Goal: Task Accomplishment & Management: Complete application form

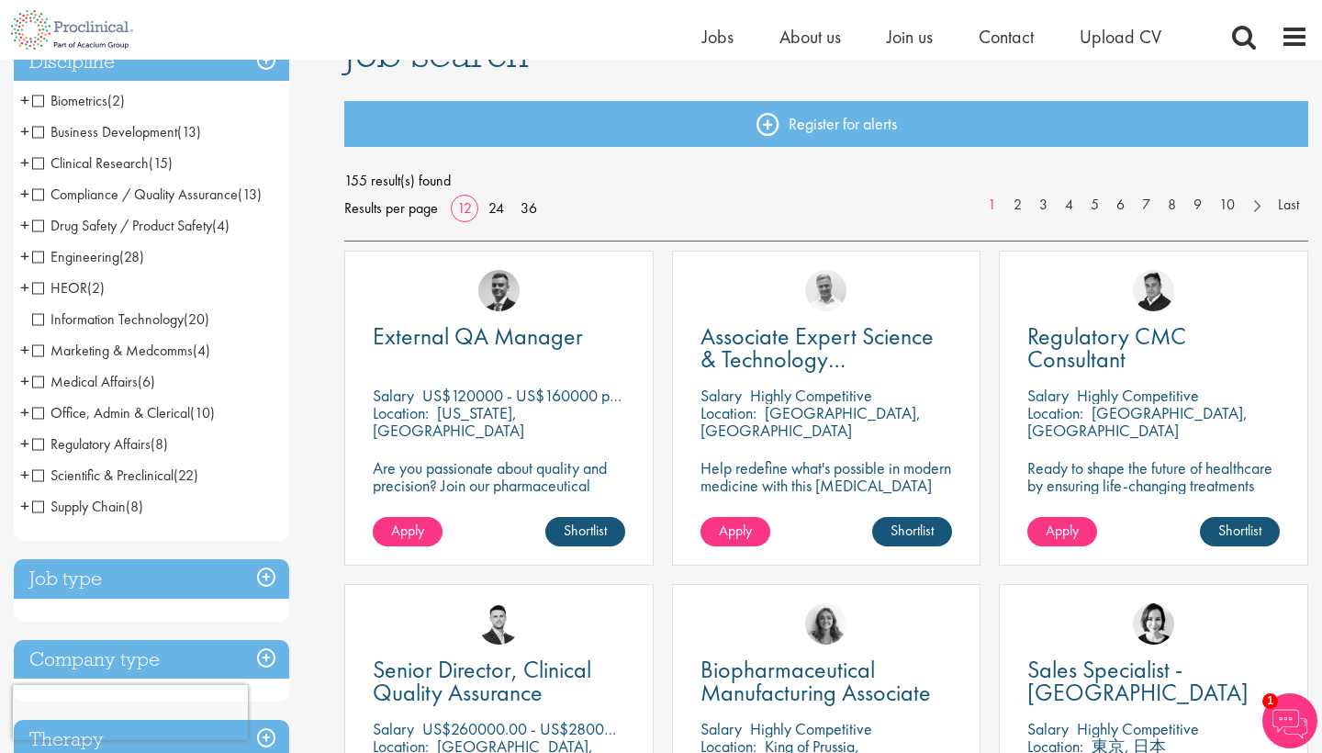
scroll to position [162, 0]
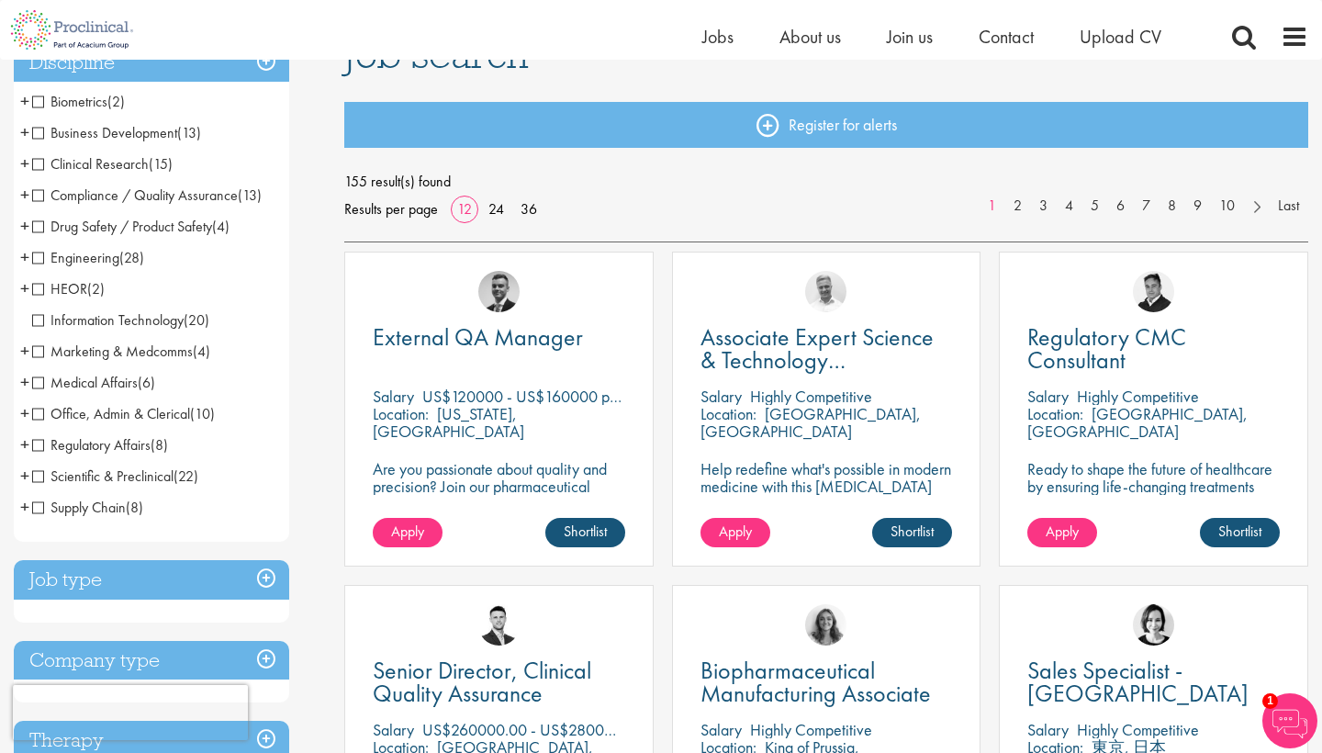
click at [37, 477] on span "Scientific & Preclinical" at bounding box center [102, 475] width 141 height 19
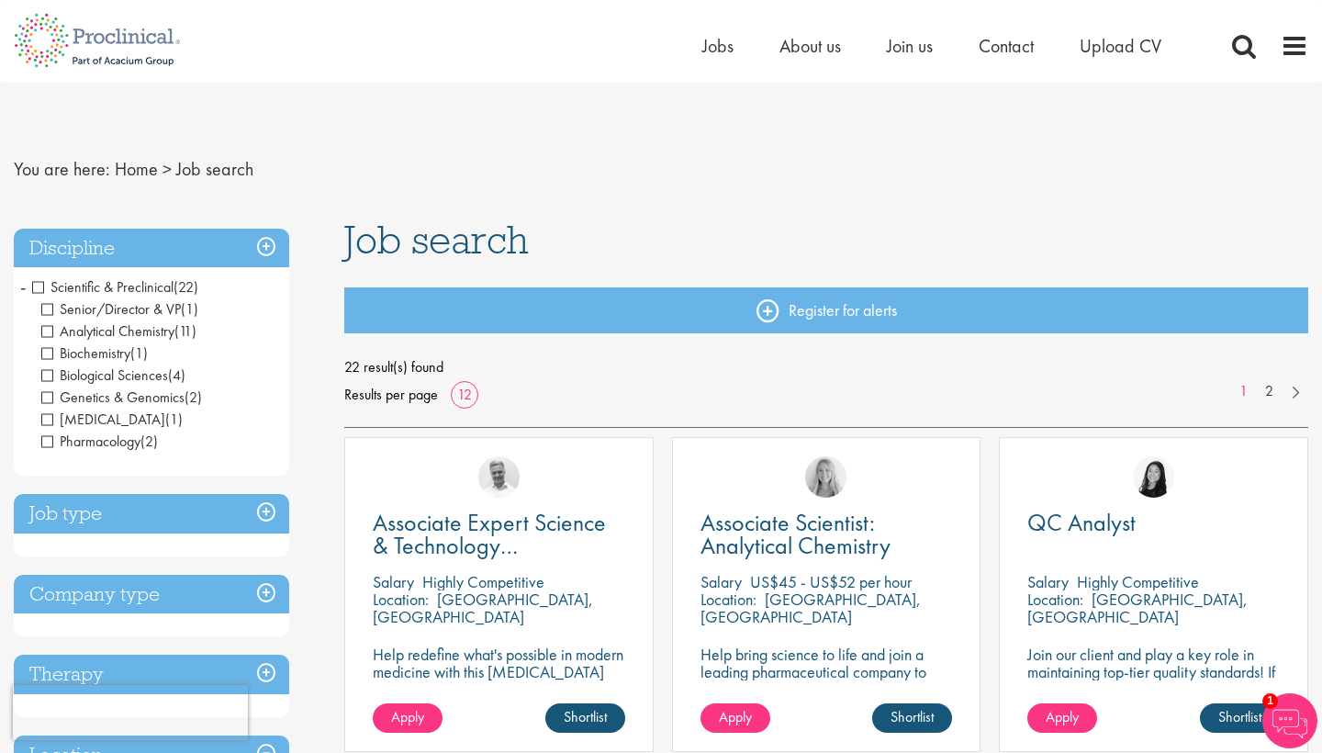
click at [43, 284] on span "Scientific & Preclinical" at bounding box center [102, 286] width 141 height 19
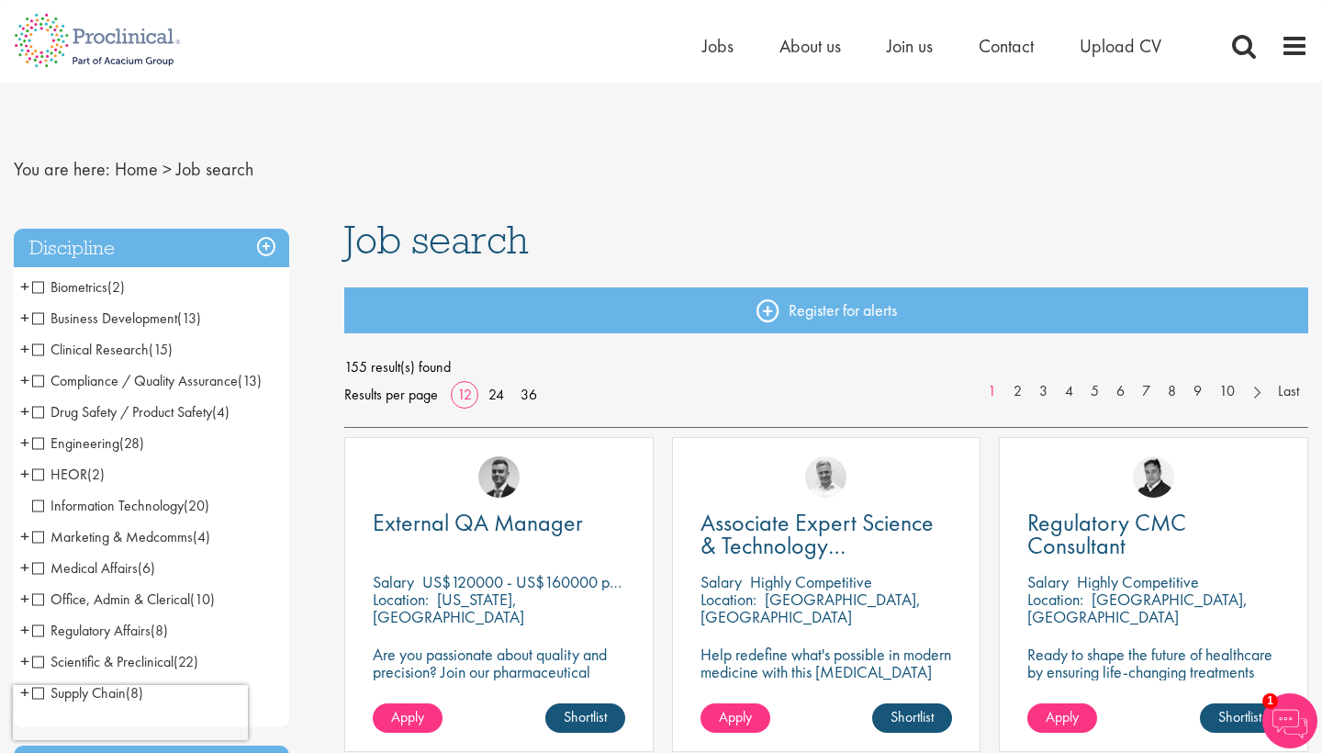
click at [42, 347] on span "Clinical Research" at bounding box center [90, 349] width 117 height 19
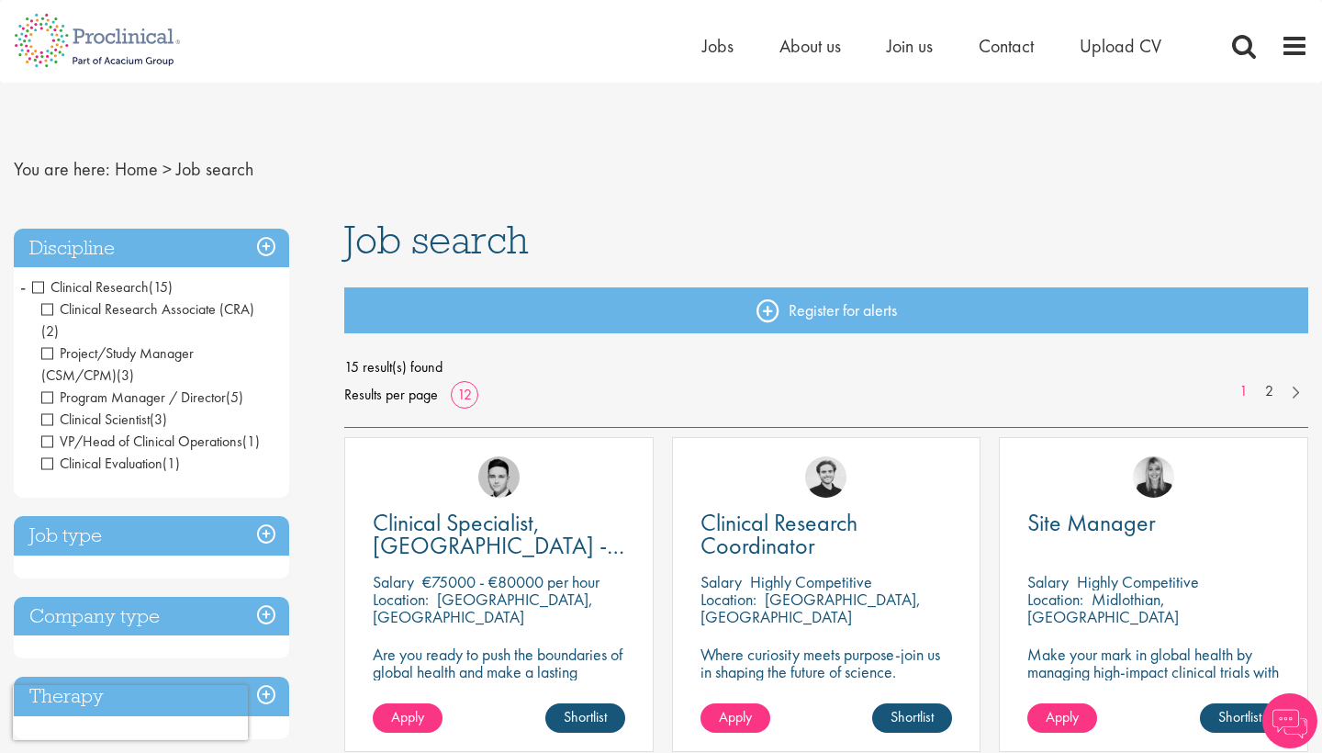
click at [42, 285] on span "Clinical Research" at bounding box center [90, 286] width 117 height 19
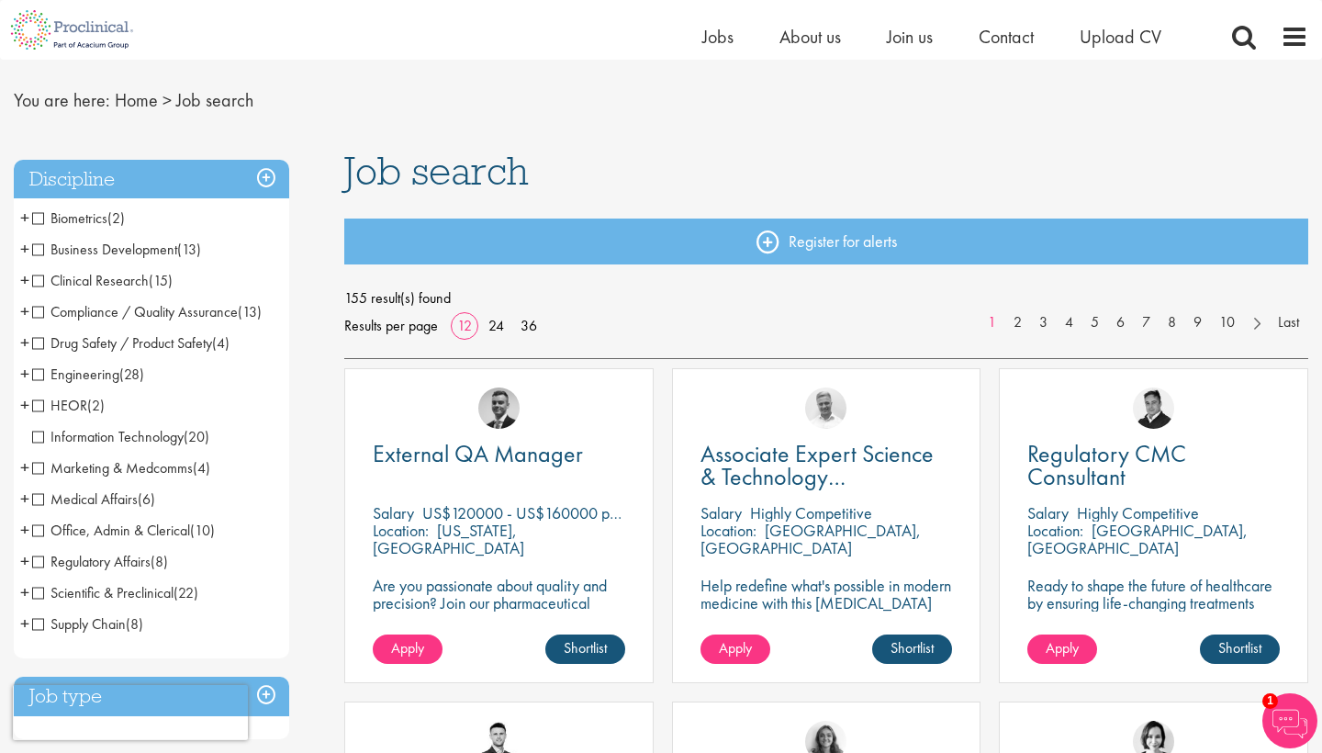
scroll to position [45, 0]
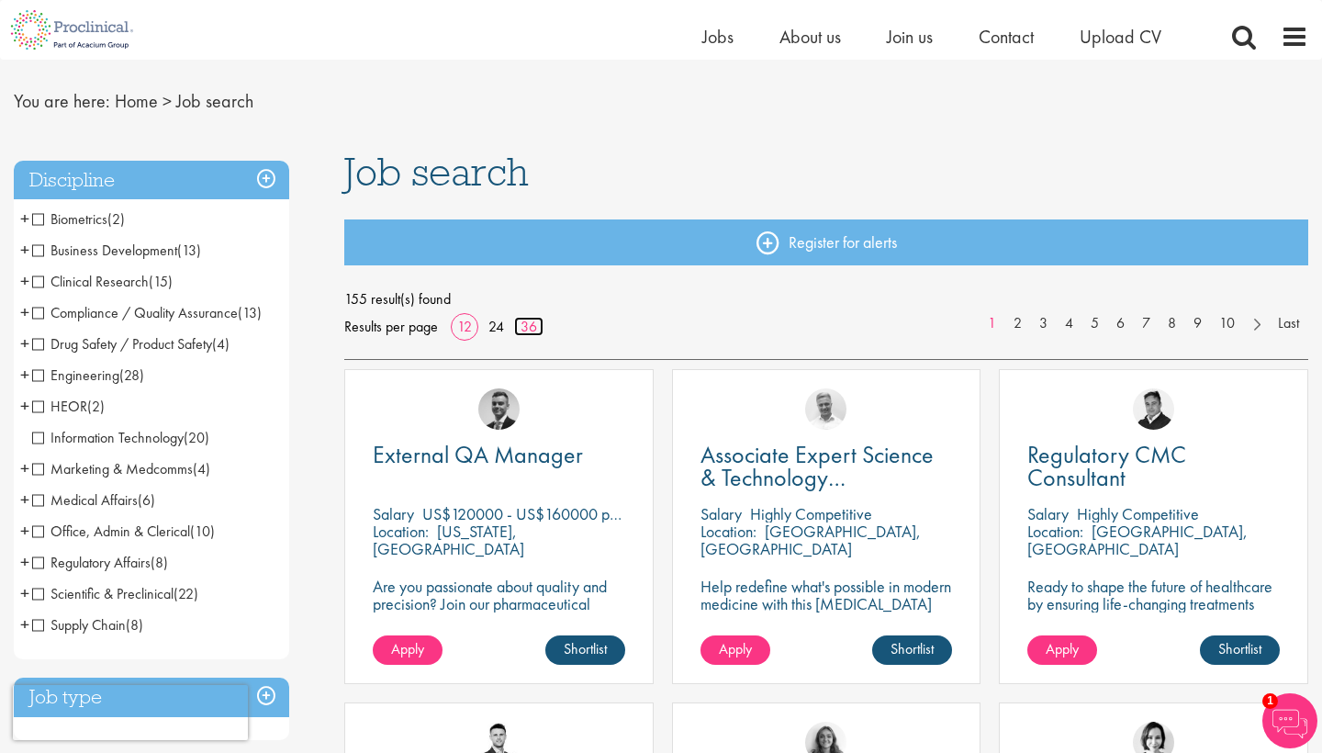
click at [528, 327] on link "36" at bounding box center [528, 326] width 29 height 19
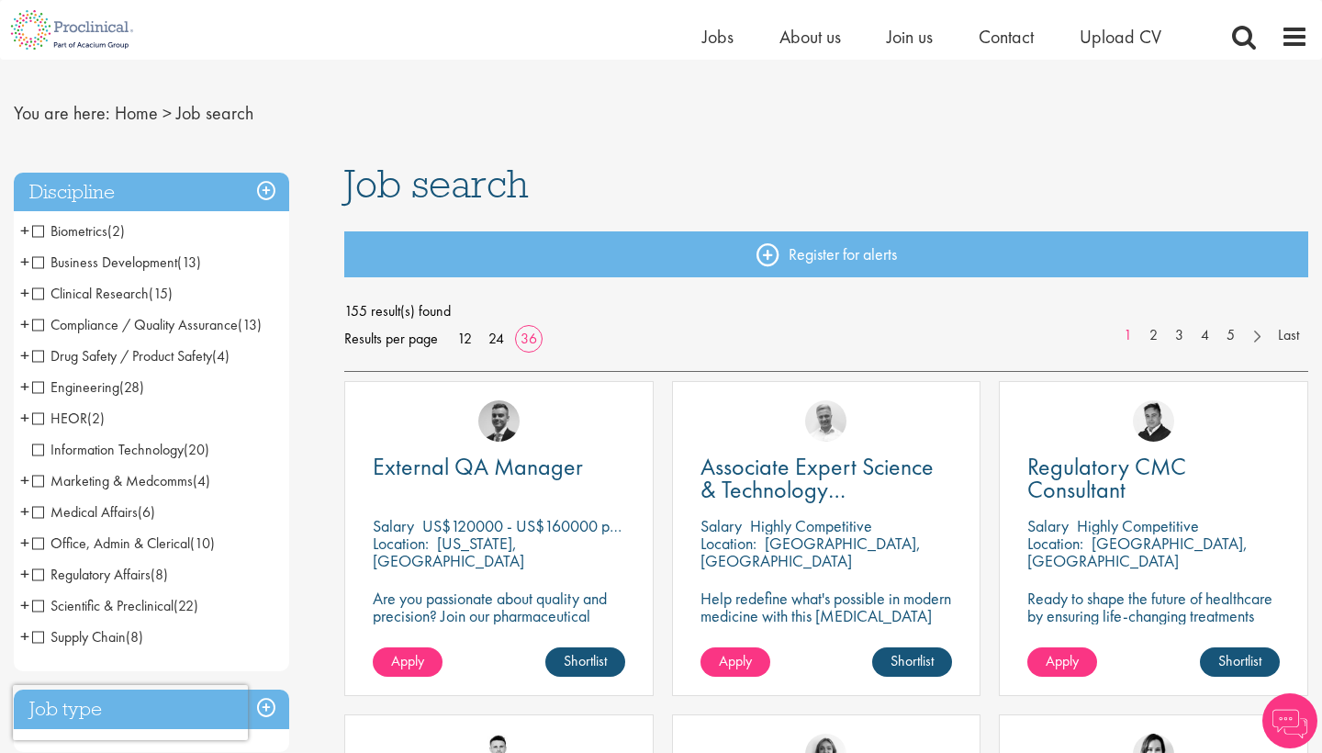
scroll to position [81, 0]
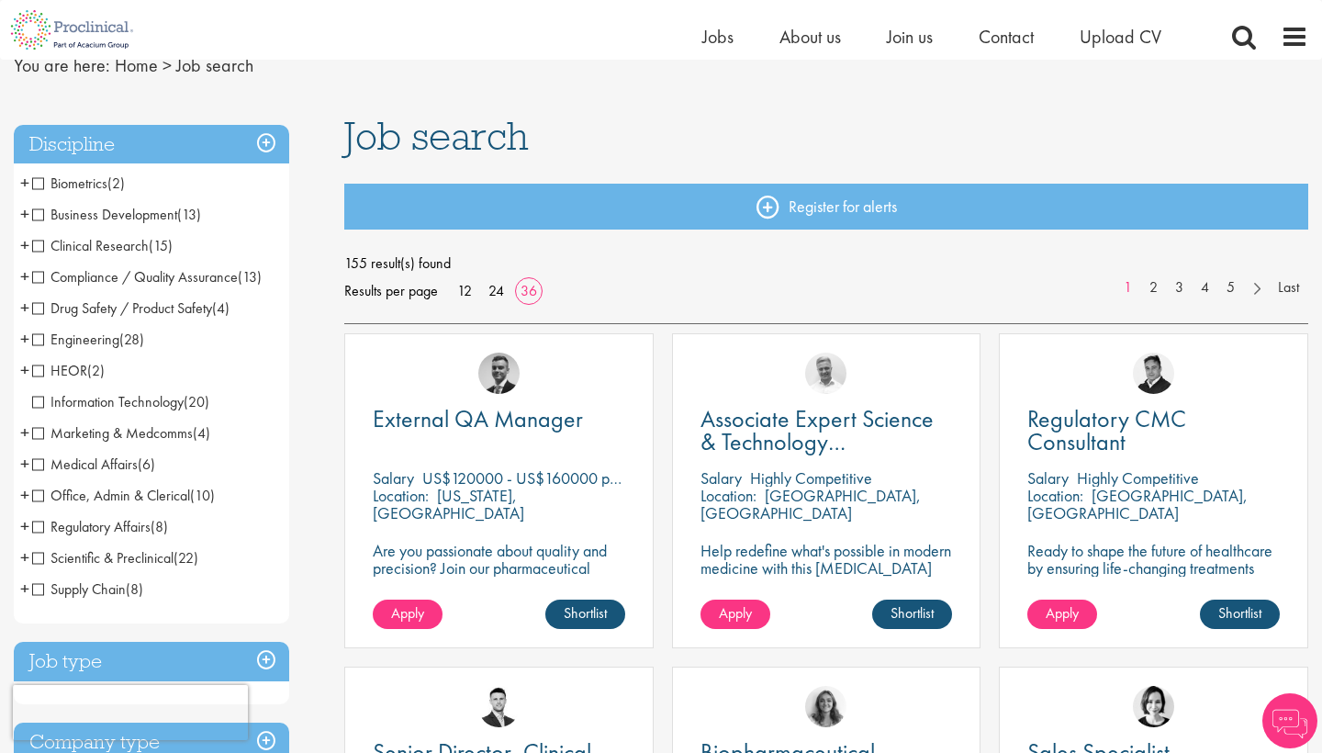
click at [36, 247] on span "Clinical Research" at bounding box center [90, 245] width 117 height 19
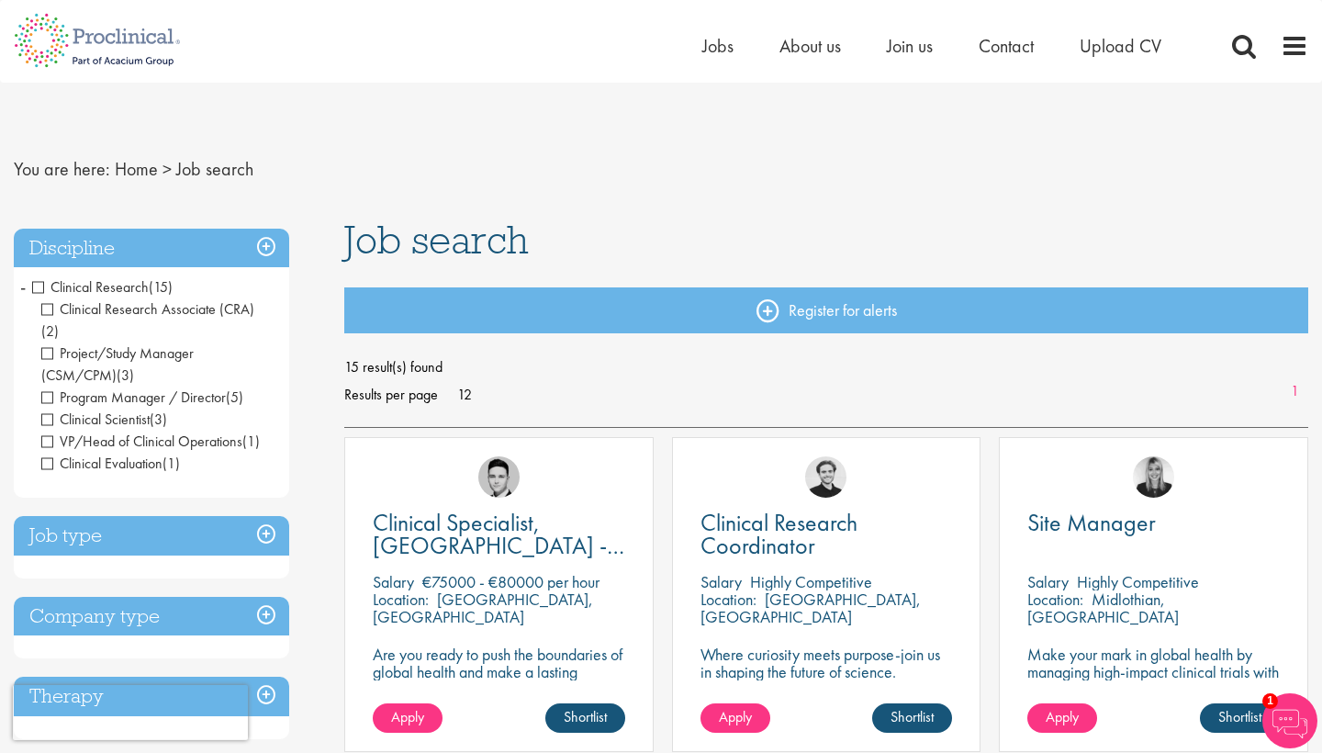
click at [269, 245] on h3 "Discipline" at bounding box center [151, 248] width 275 height 39
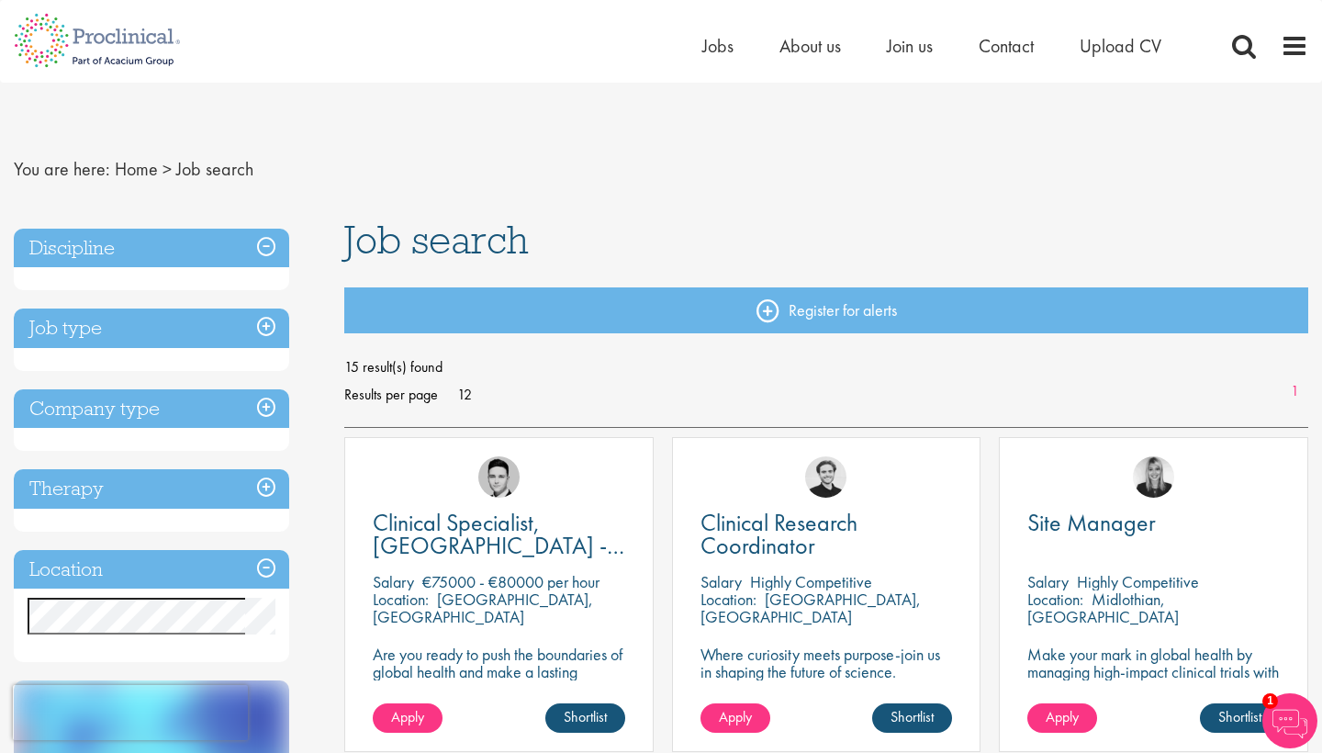
click at [269, 246] on h3 "Discipline" at bounding box center [151, 248] width 275 height 39
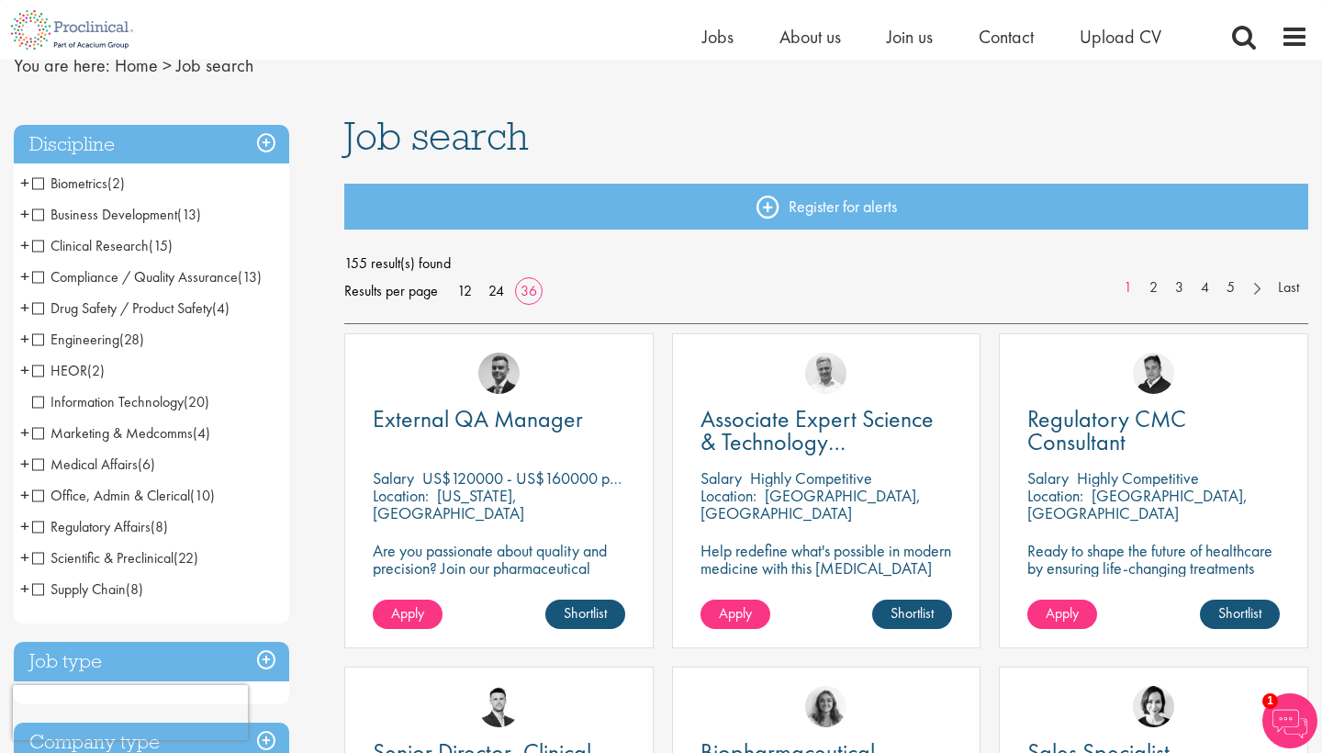
click at [37, 558] on span "Scientific & Preclinical" at bounding box center [102, 557] width 141 height 19
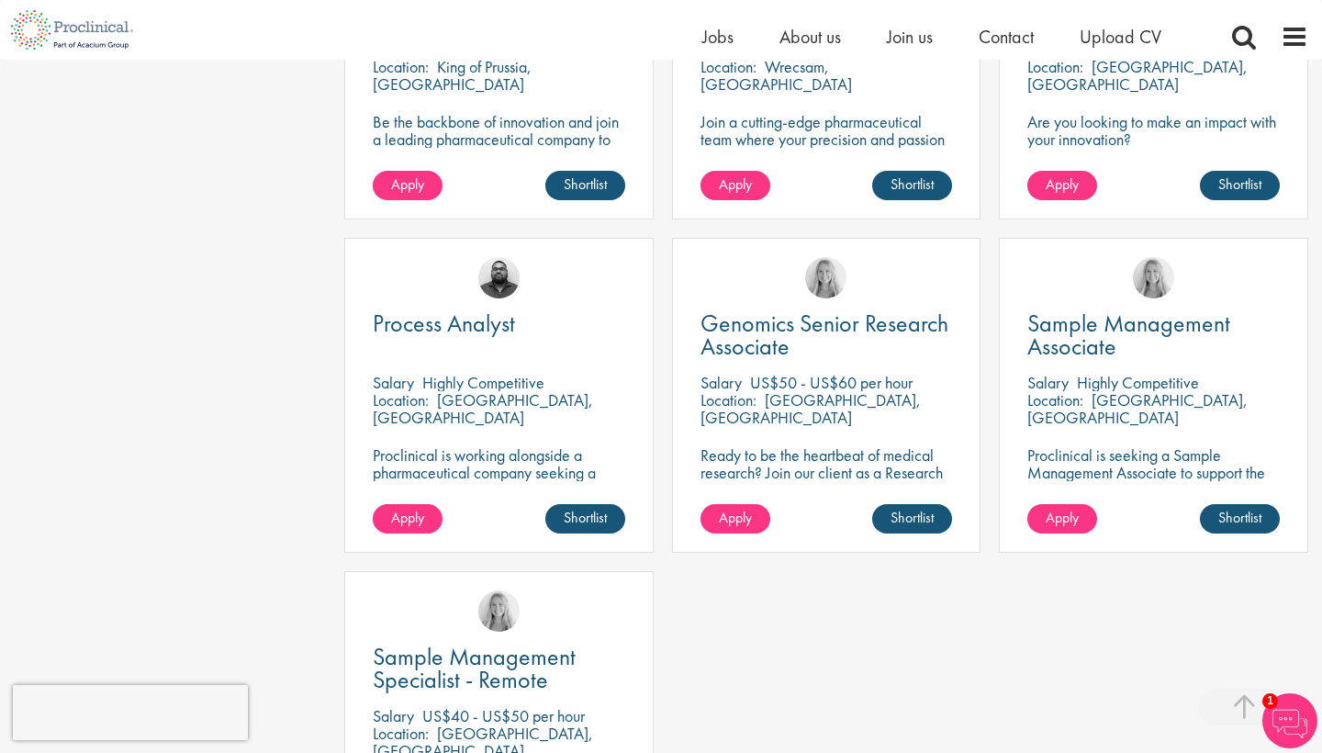
scroll to position [2160, 0]
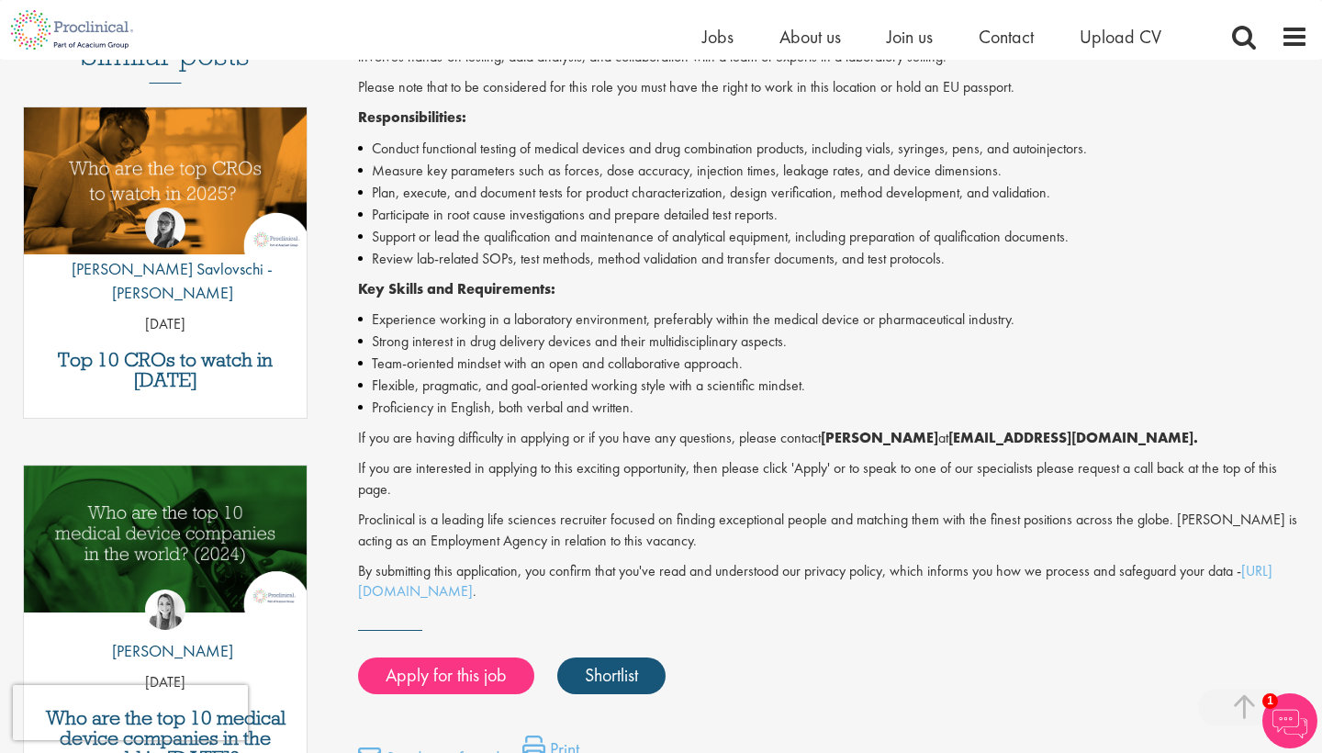
scroll to position [563, 0]
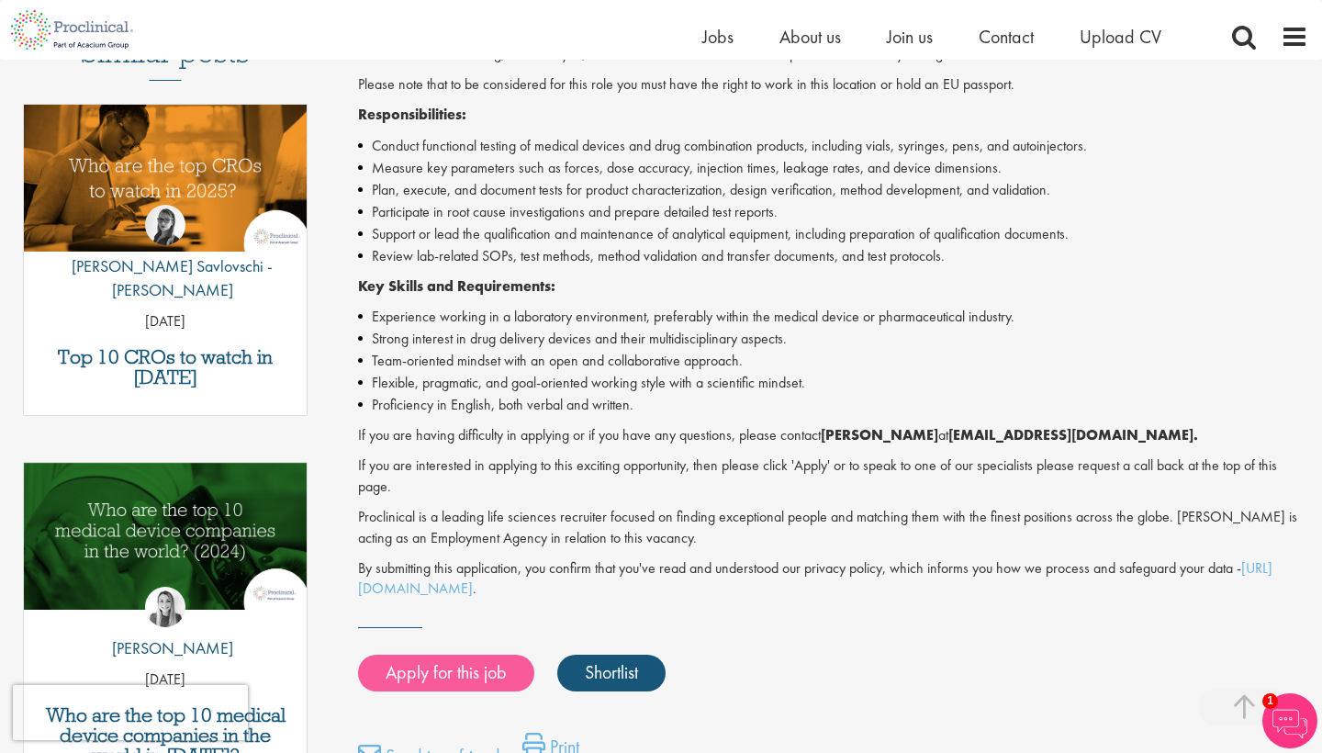
click at [490, 654] on link "Apply for this job" at bounding box center [446, 672] width 176 height 37
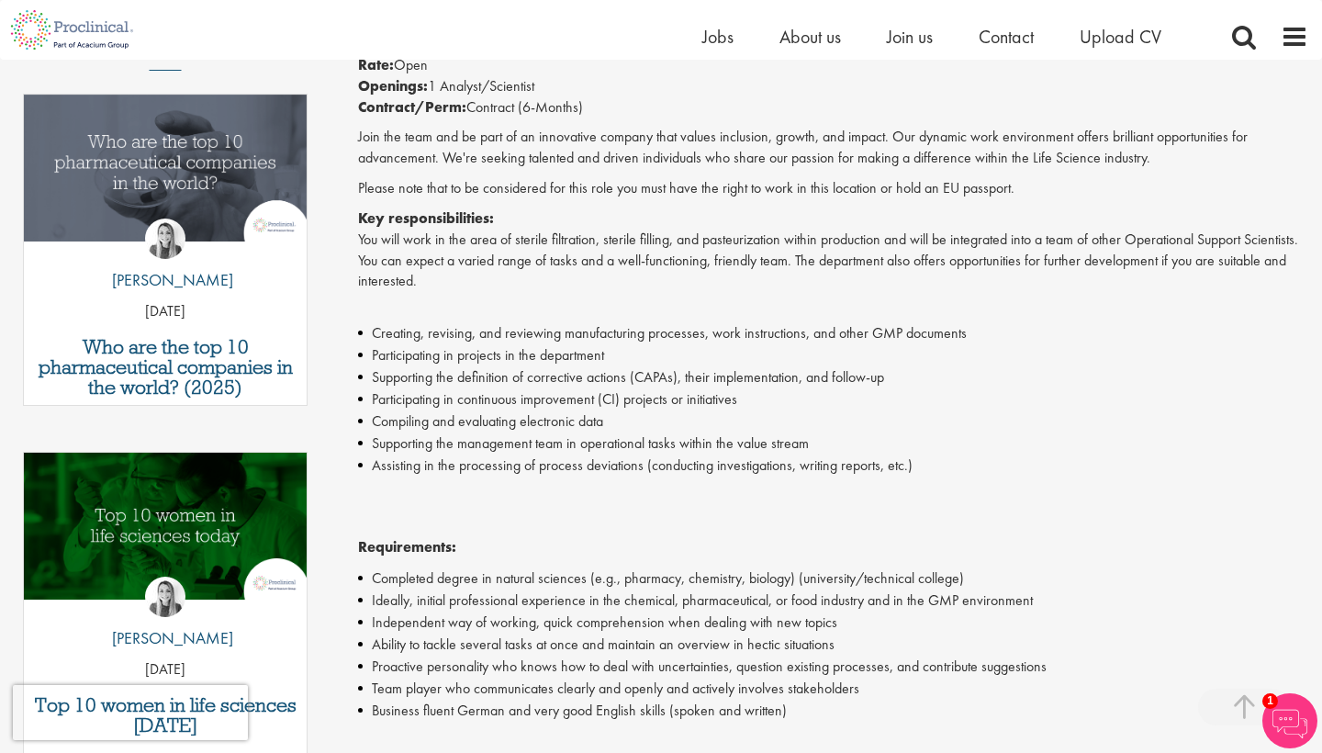
scroll to position [574, 0]
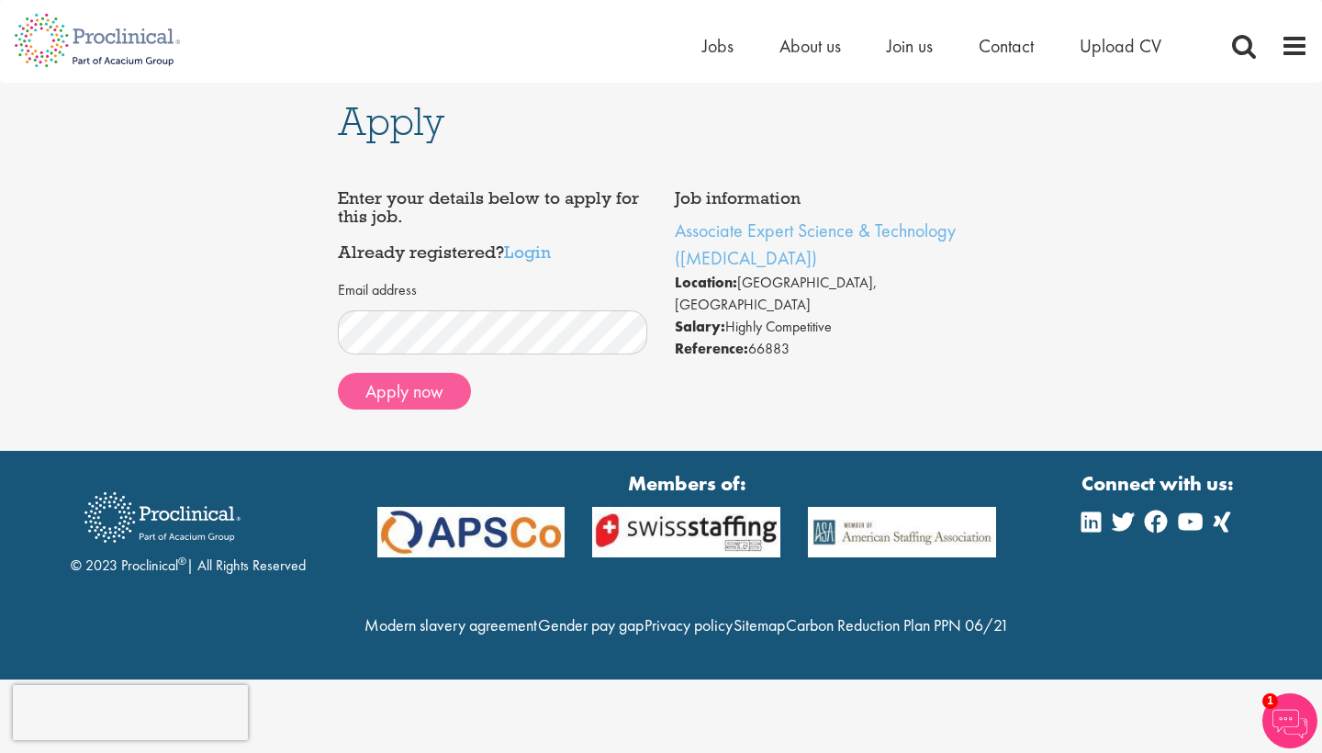
click at [437, 398] on button "Apply now" at bounding box center [404, 391] width 133 height 37
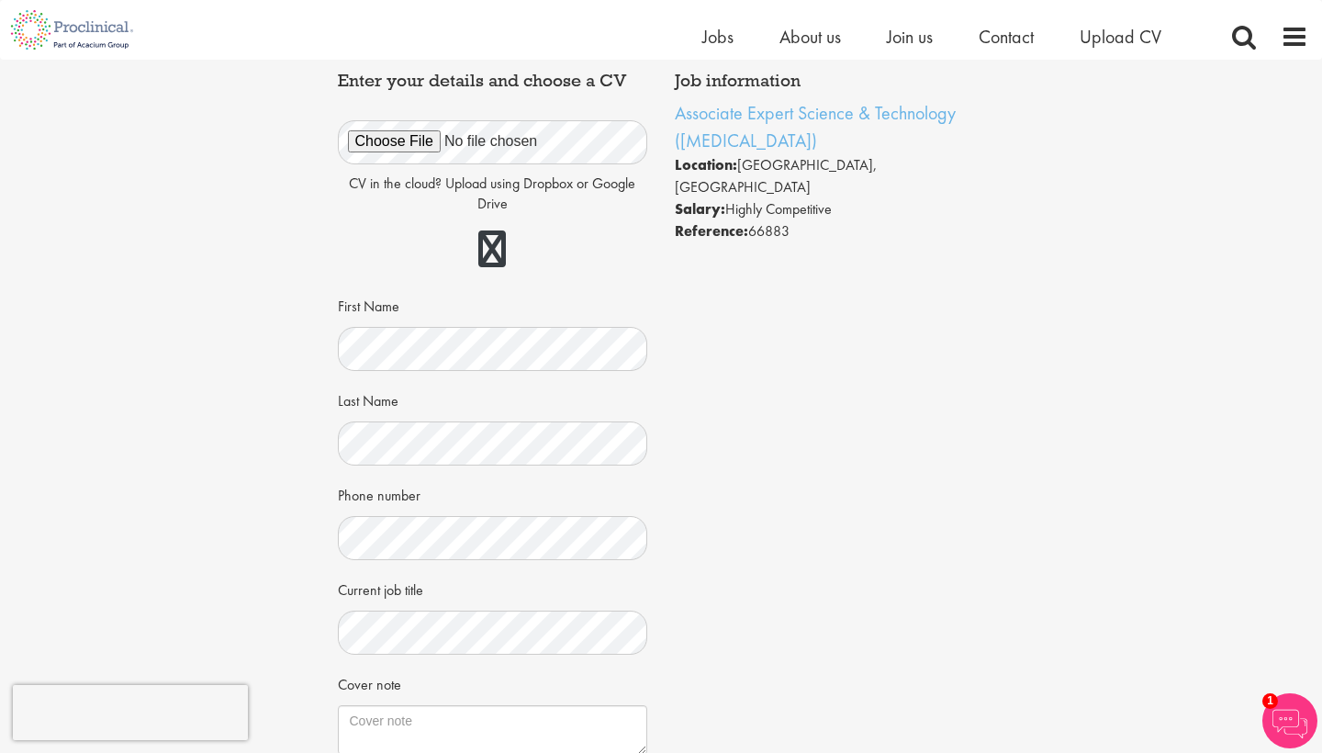
scroll to position [268, 0]
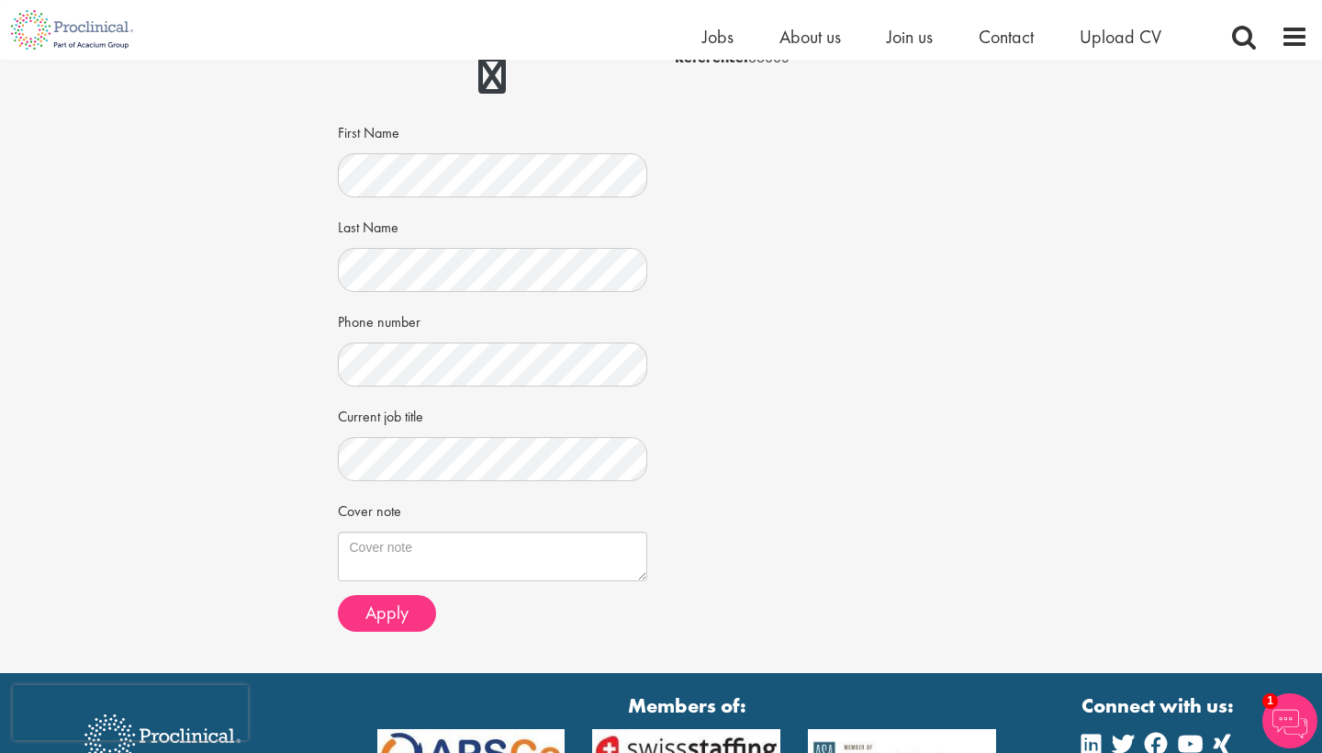
click at [586, 216] on div "Last Name" at bounding box center [493, 251] width 310 height 81
click at [393, 611] on span "Apply" at bounding box center [386, 612] width 43 height 24
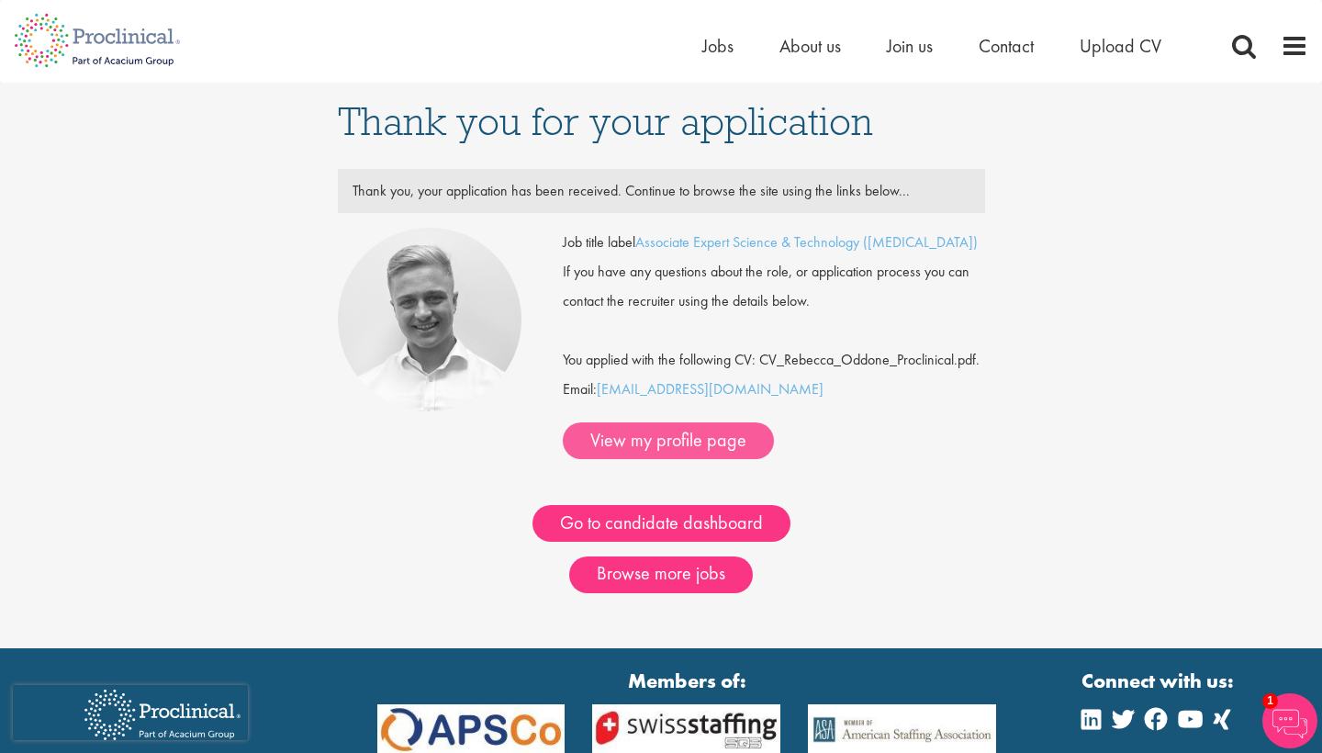
click at [774, 422] on link "View my profile page" at bounding box center [668, 440] width 211 height 37
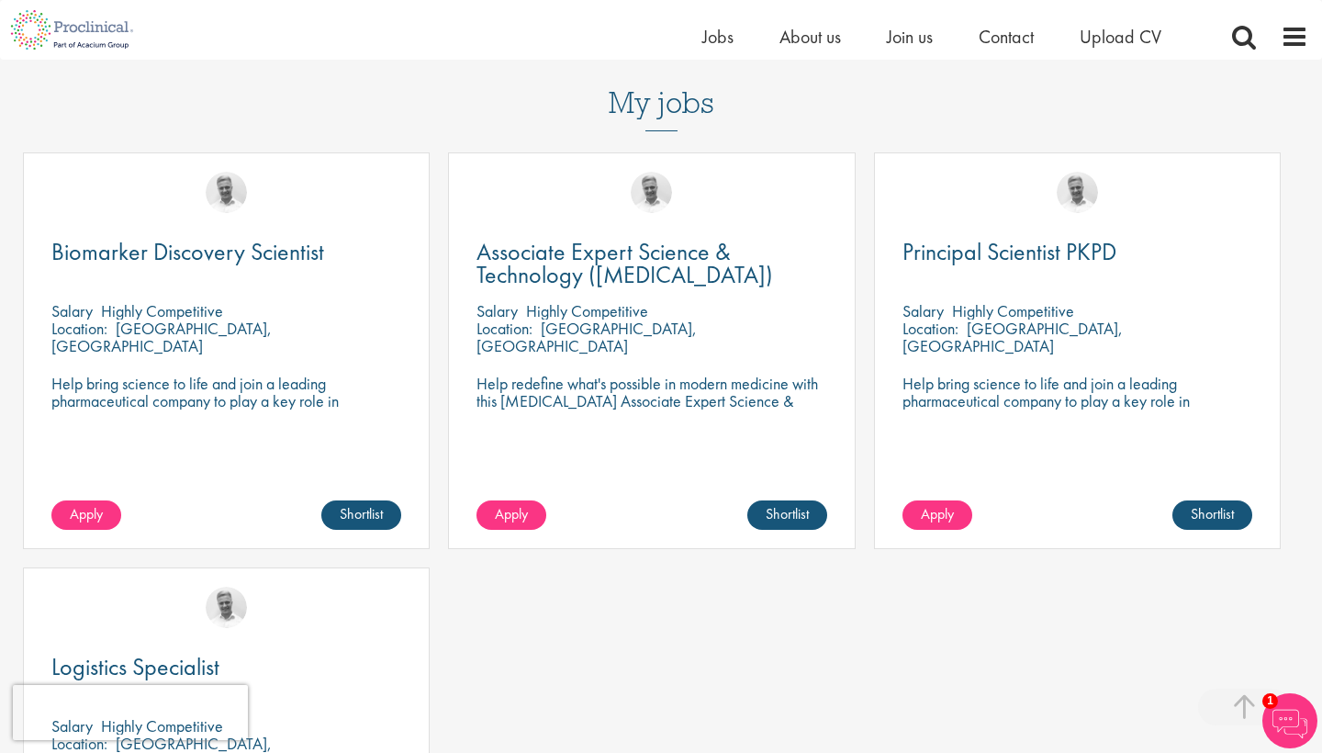
scroll to position [710, 0]
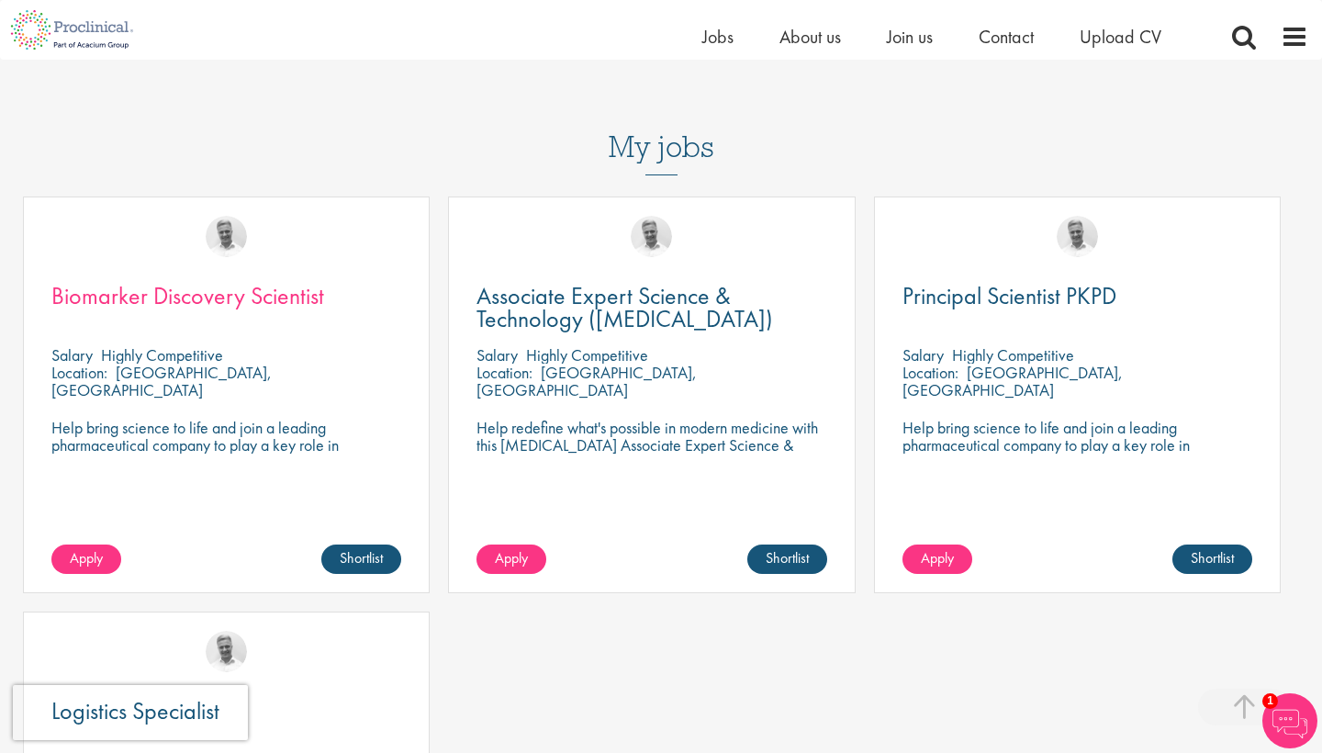
click at [286, 280] on span "Biomarker Discovery Scientist" at bounding box center [187, 295] width 273 height 31
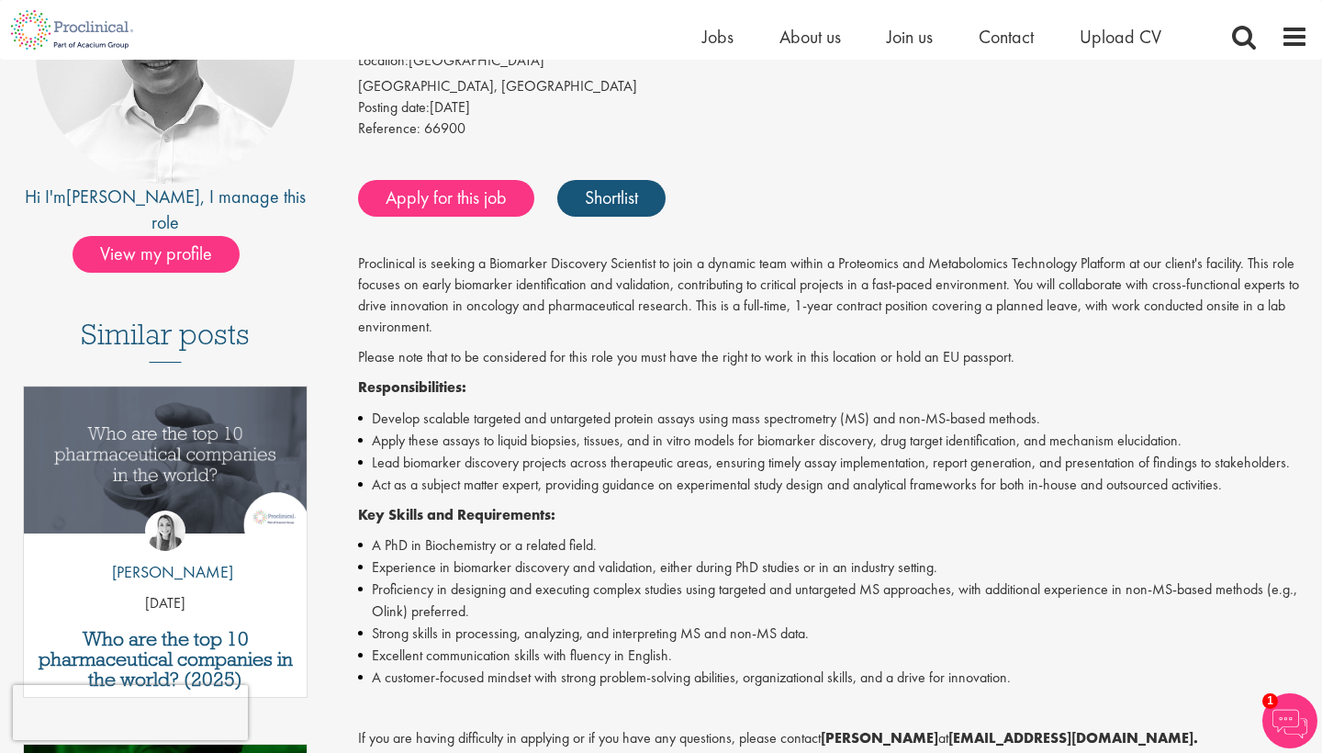
scroll to position [282, 0]
